Goal: Task Accomplishment & Management: Manage account settings

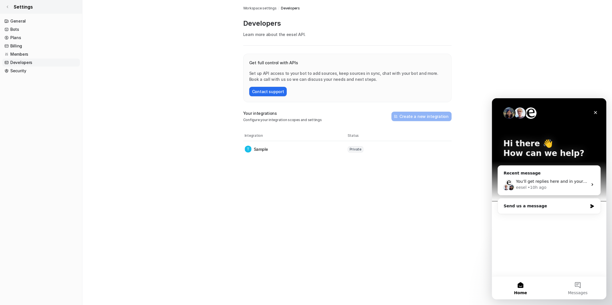
click at [24, 5] on span "Settings" at bounding box center [23, 6] width 19 height 7
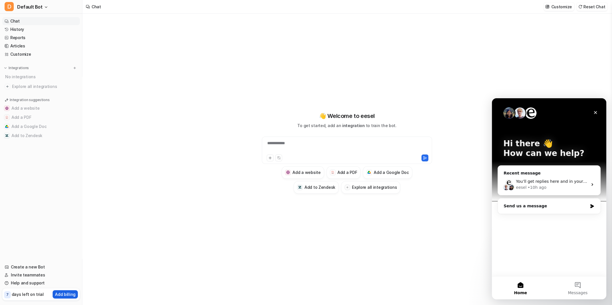
click at [68, 294] on p "Add billing" at bounding box center [65, 295] width 21 height 6
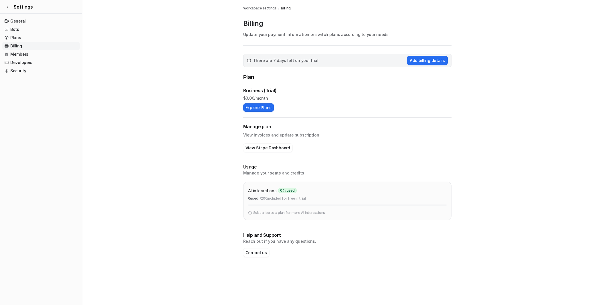
click at [250, 213] on img at bounding box center [250, 212] width 4 height 5
click at [21, 18] on link "General" at bounding box center [40, 21] width 77 height 8
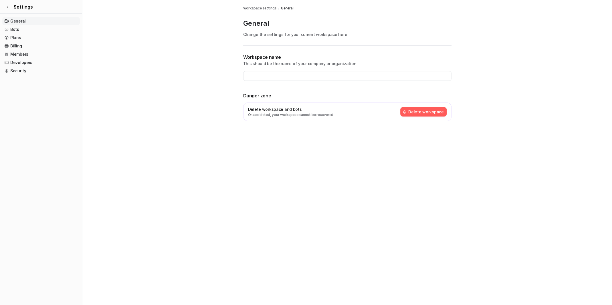
type input "**********"
click at [433, 110] on button "Delete workspace" at bounding box center [423, 111] width 46 height 9
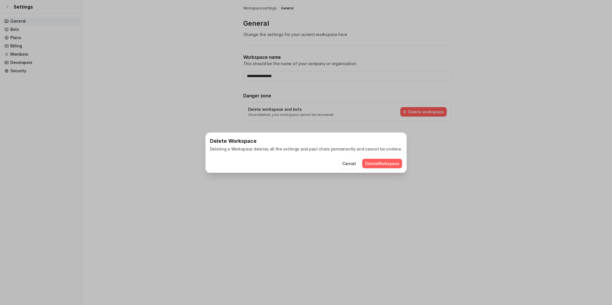
click at [380, 166] on button "Delete Workspace" at bounding box center [382, 163] width 40 height 9
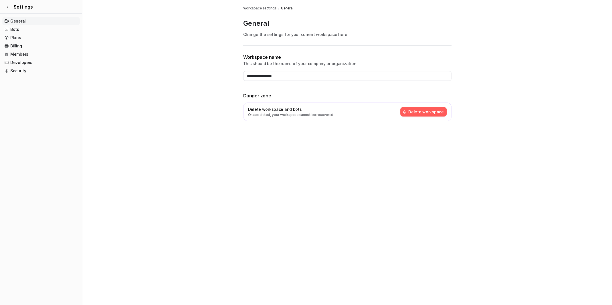
click at [18, 21] on link "General" at bounding box center [40, 21] width 77 height 8
click at [15, 31] on link "Bots" at bounding box center [40, 29] width 77 height 8
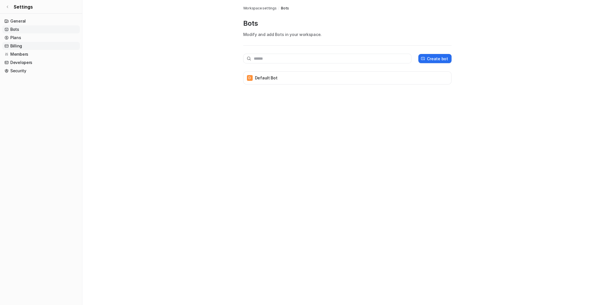
click at [16, 43] on link "Billing" at bounding box center [40, 46] width 77 height 8
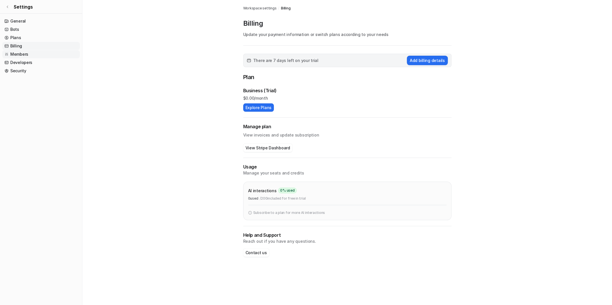
click at [17, 51] on link "Members" at bounding box center [40, 54] width 77 height 8
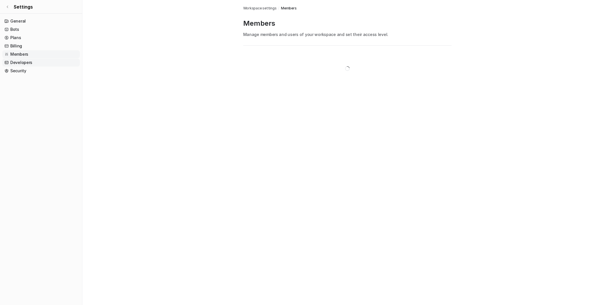
click at [21, 62] on link "Developers" at bounding box center [40, 63] width 77 height 8
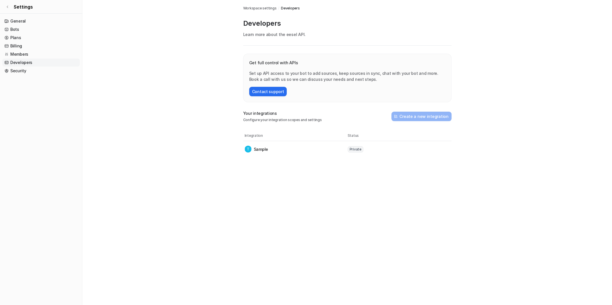
click at [356, 148] on span "Private" at bounding box center [355, 149] width 16 height 6
click at [246, 149] on img at bounding box center [247, 149] width 7 height 7
click at [27, 72] on link "Security" at bounding box center [40, 71] width 77 height 8
